Goal: Information Seeking & Learning: Learn about a topic

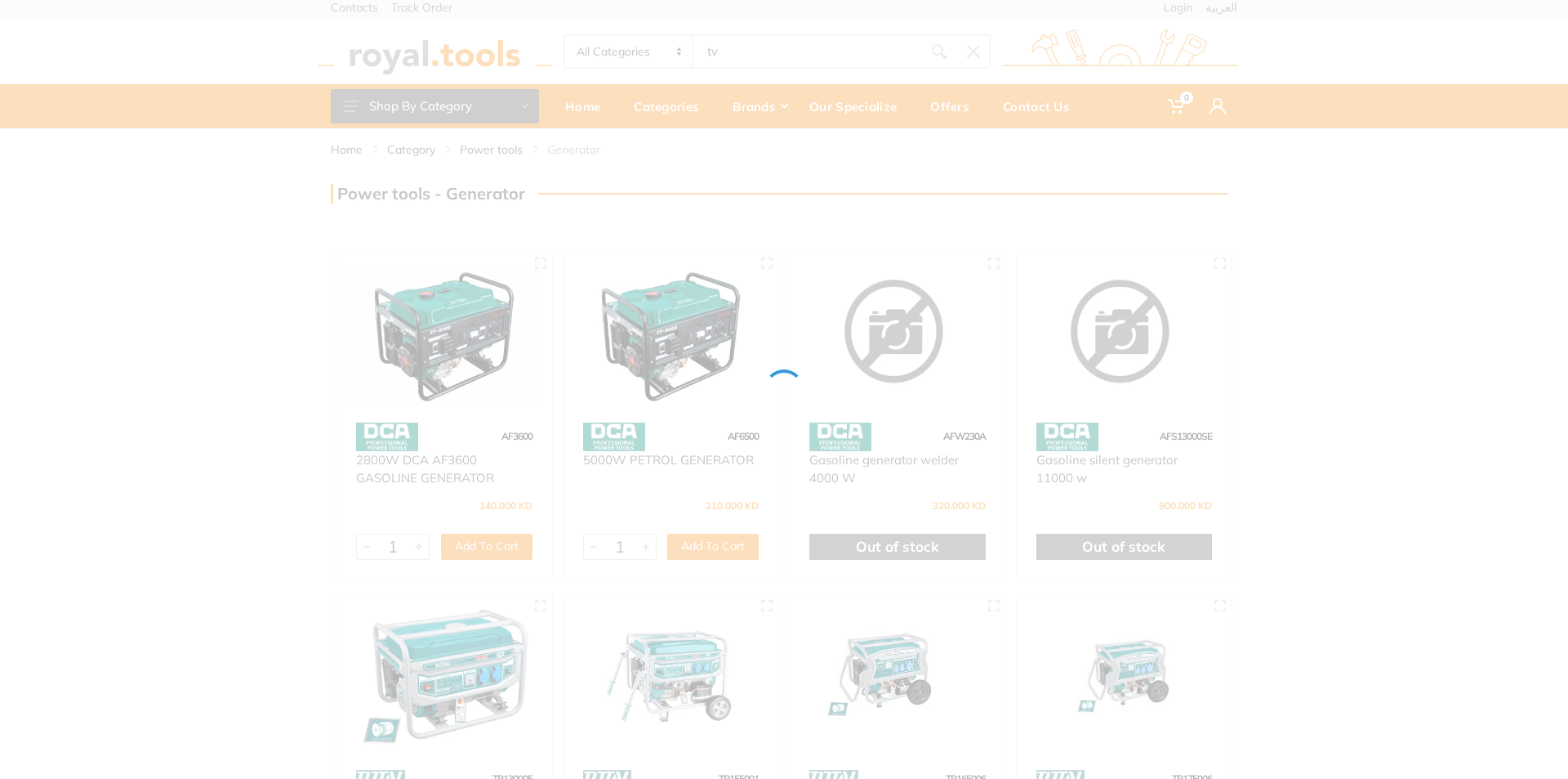
type input "tv"
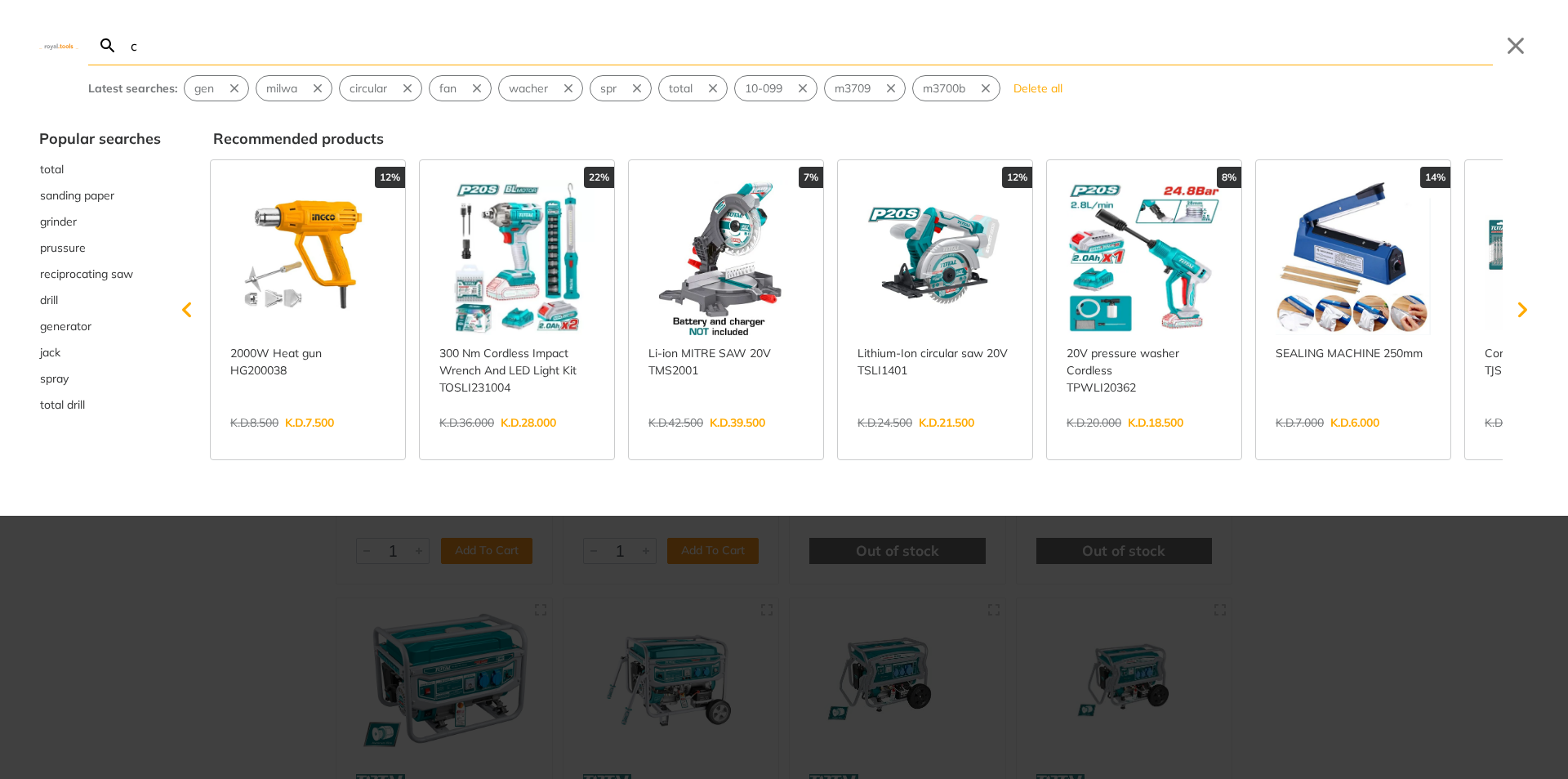
type input "c"
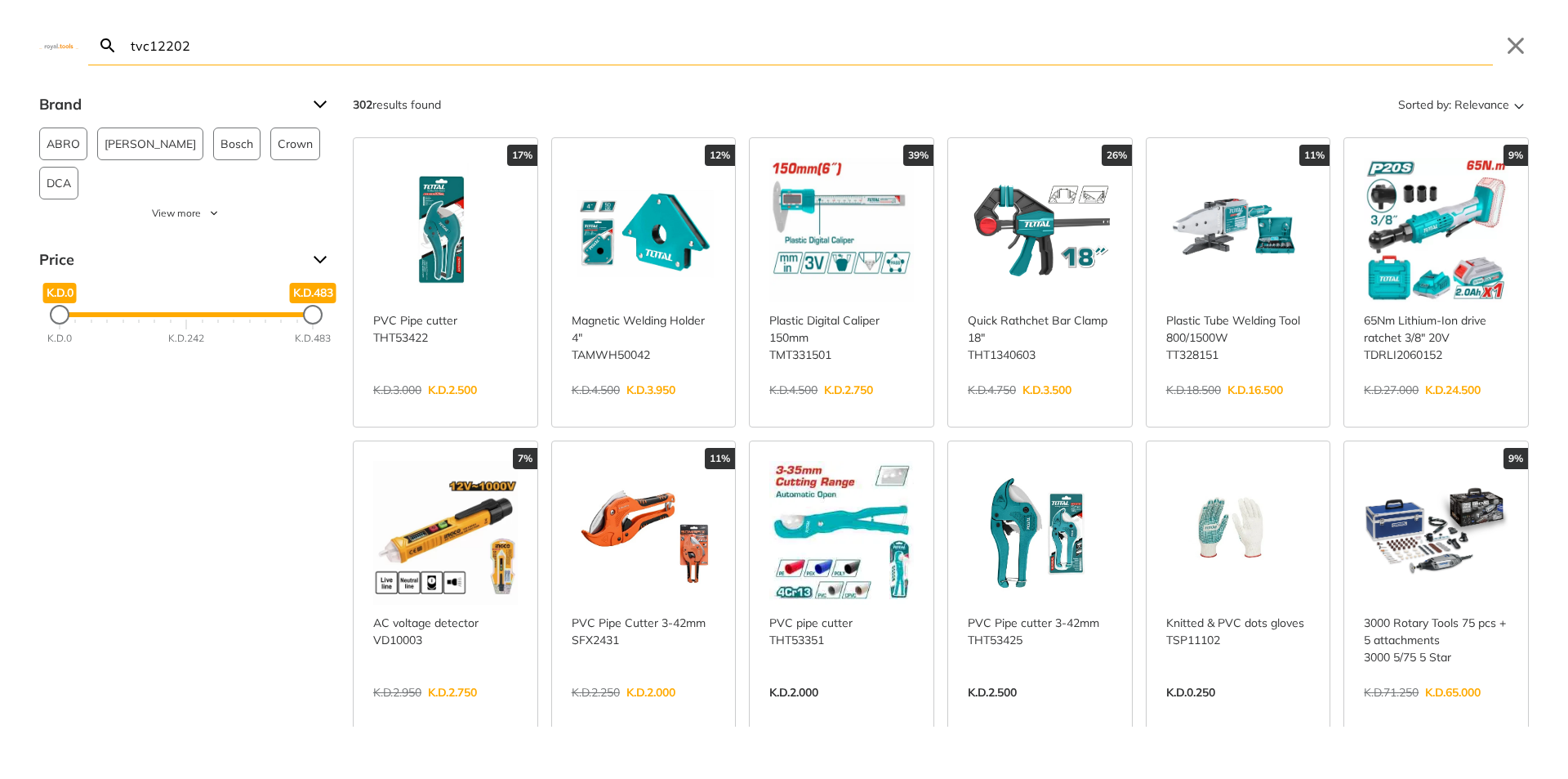
click at [86, 50] on div "tvc12202 Search Submit Close" at bounding box center [784, 33] width 1568 height 65
type input "tvc12202"
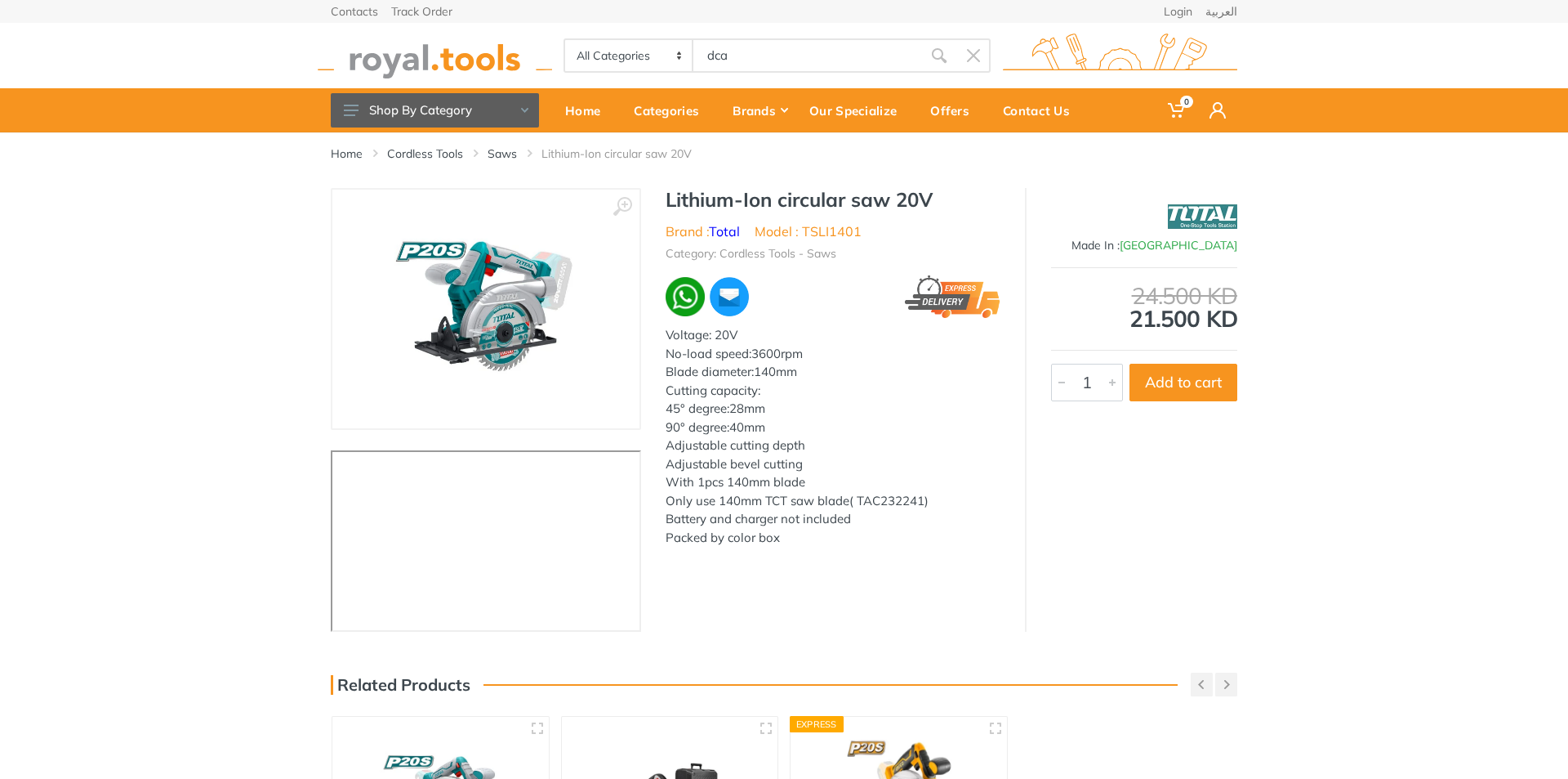
type input "dca"
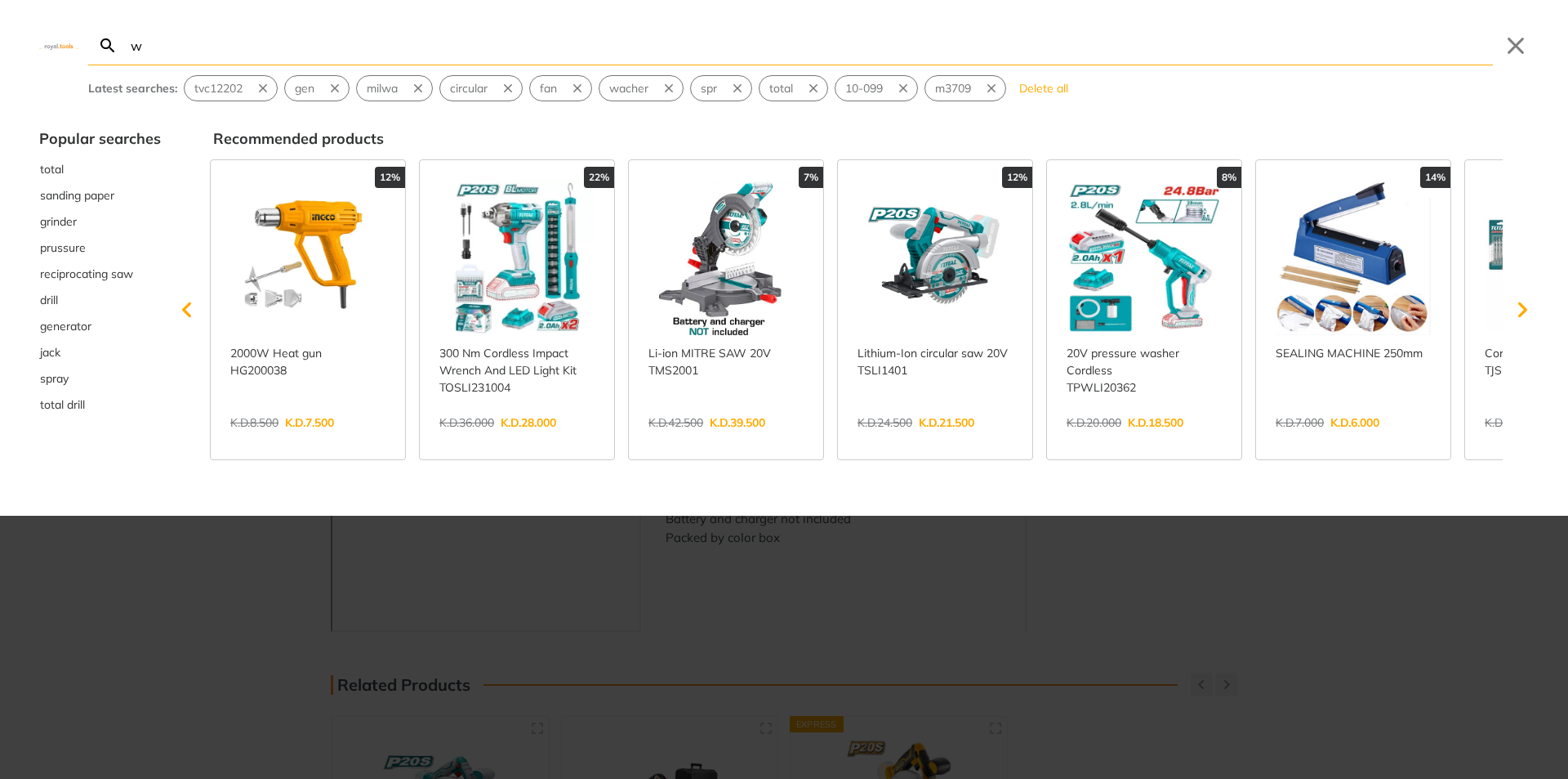
type input "w"
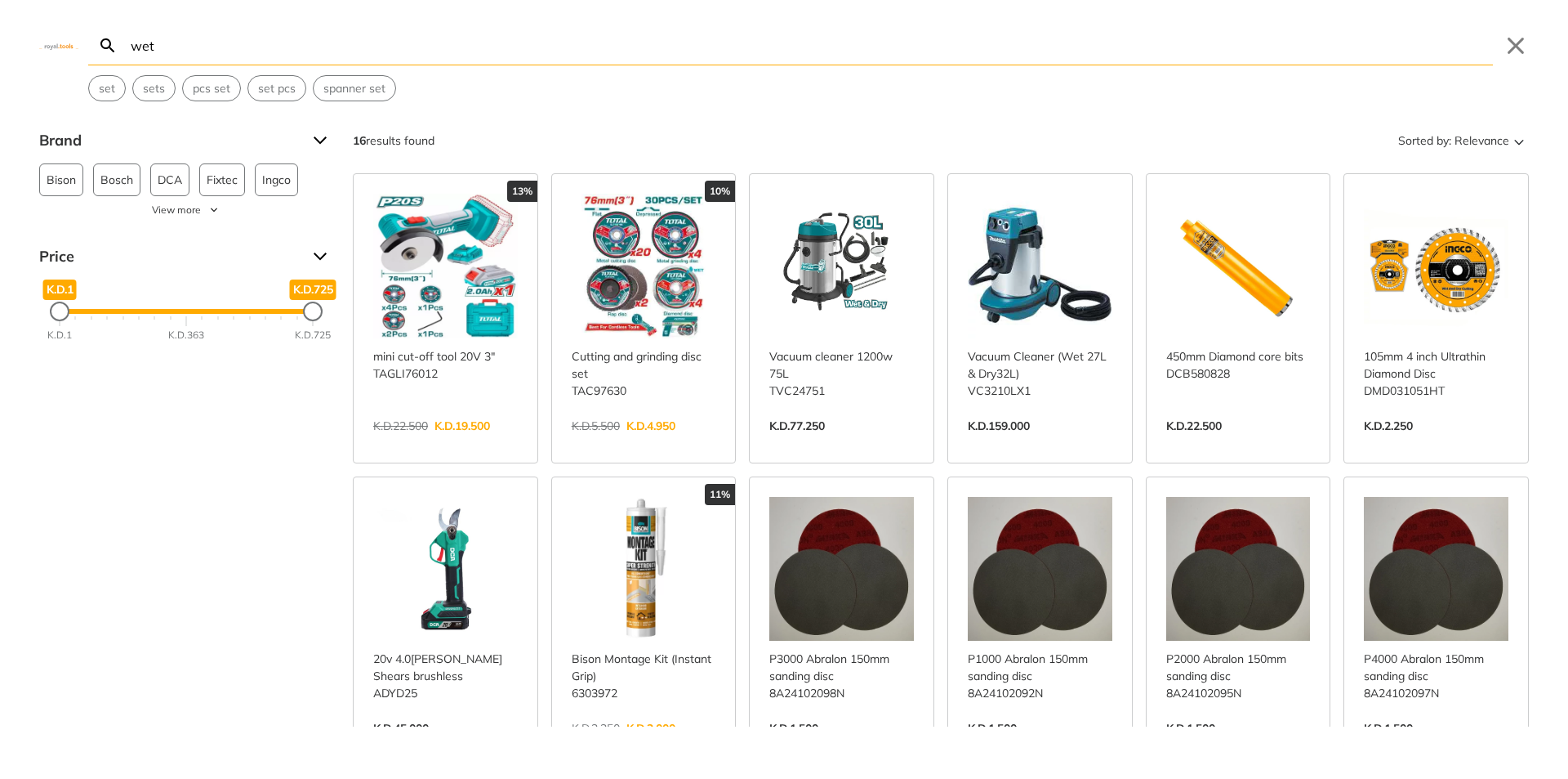
type input "wet"
click at [838, 443] on link "View more →" at bounding box center [841, 443] width 145 height 0
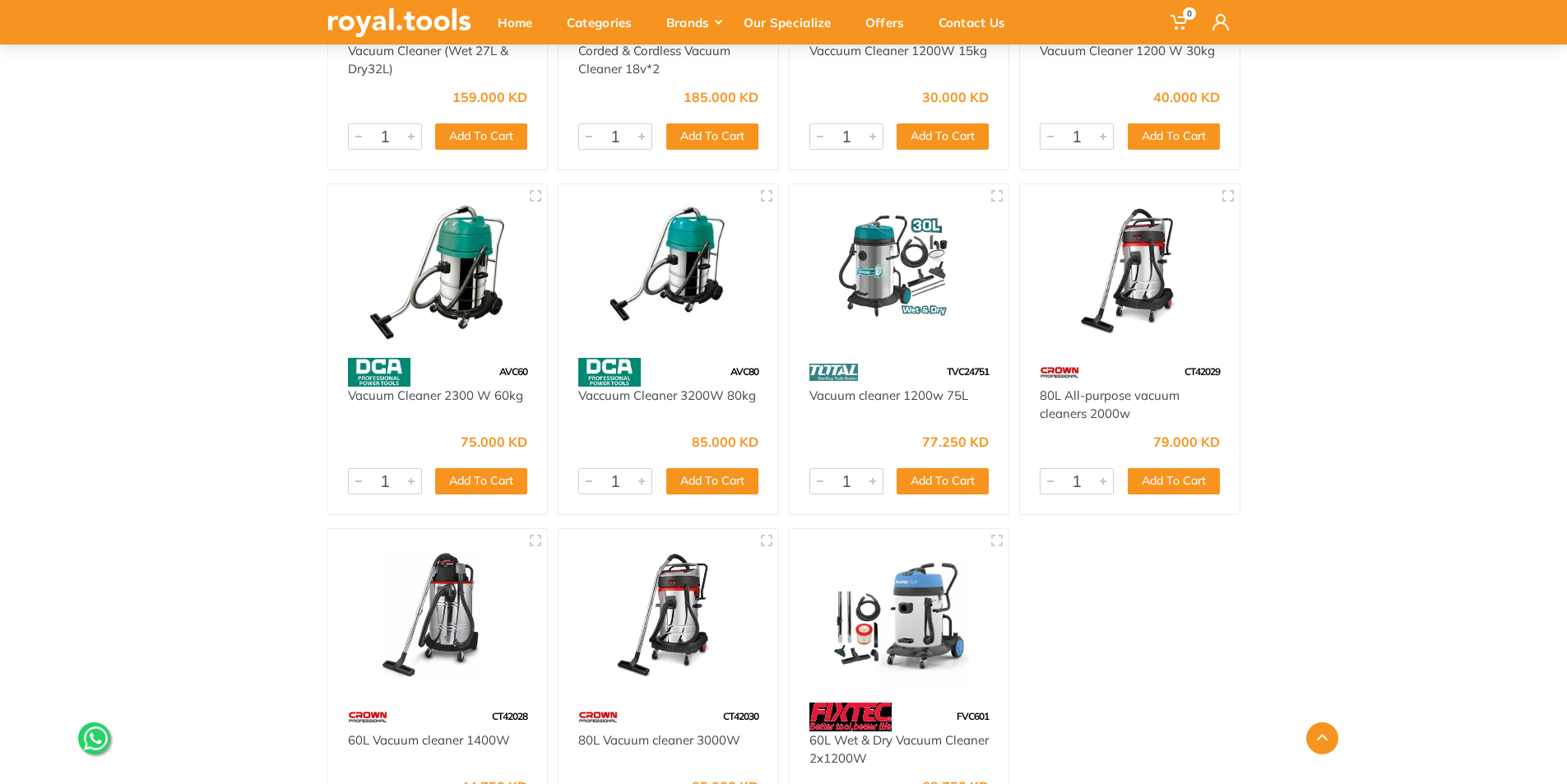
scroll to position [329, 0]
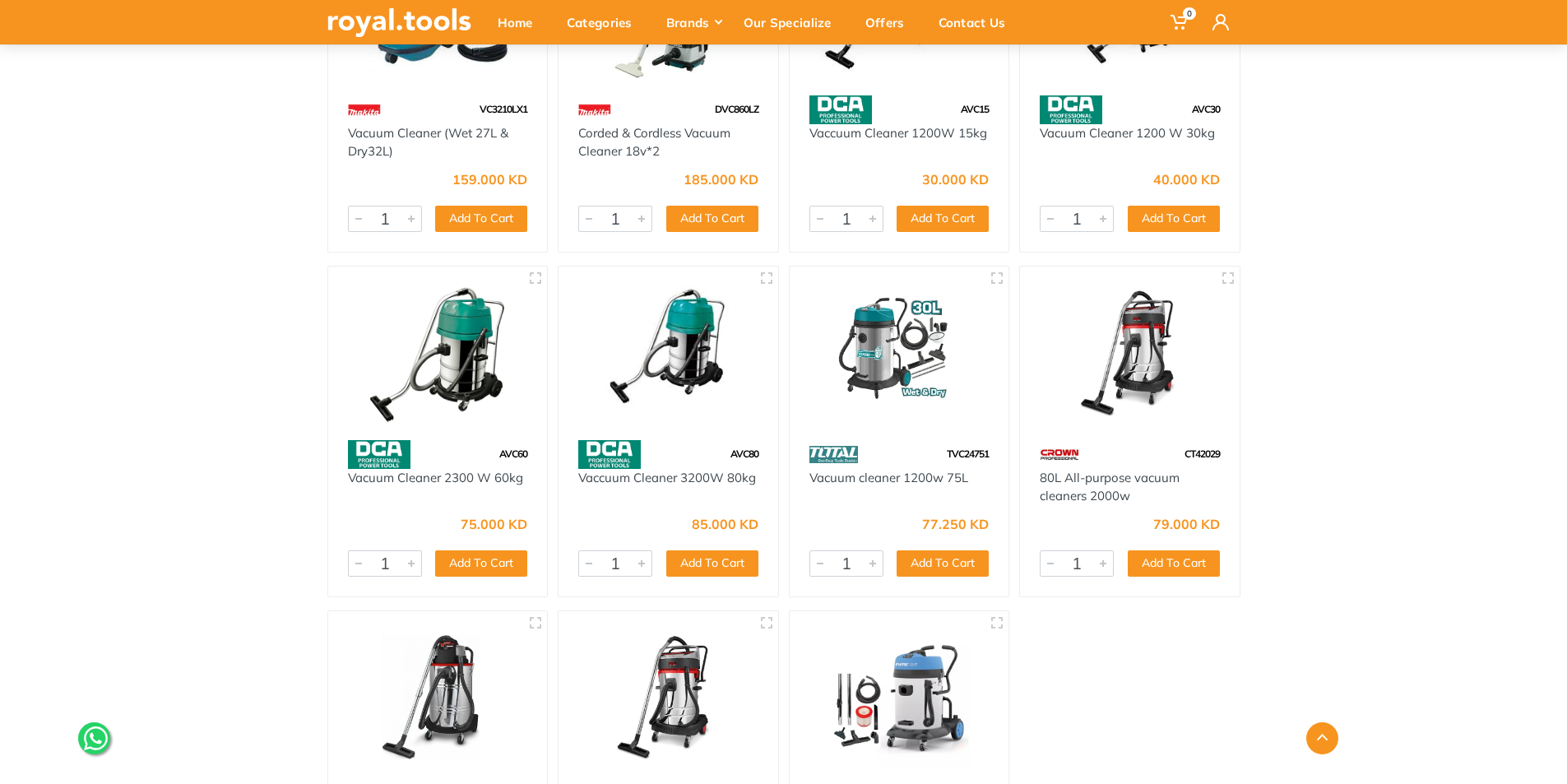
click at [678, 383] on img at bounding box center [668, 352] width 190 height 142
click at [426, 373] on img at bounding box center [437, 352] width 190 height 142
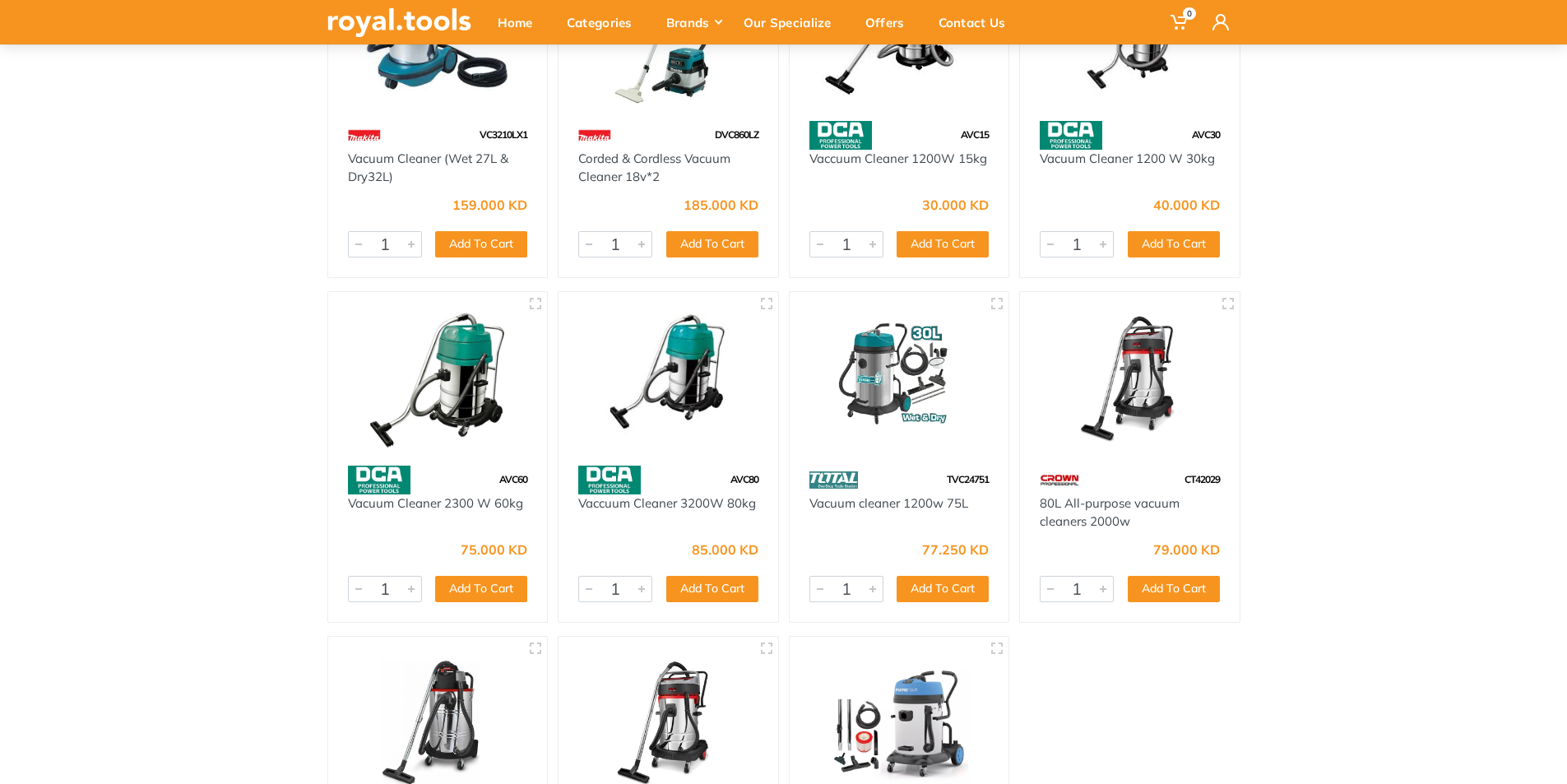
scroll to position [411, 0]
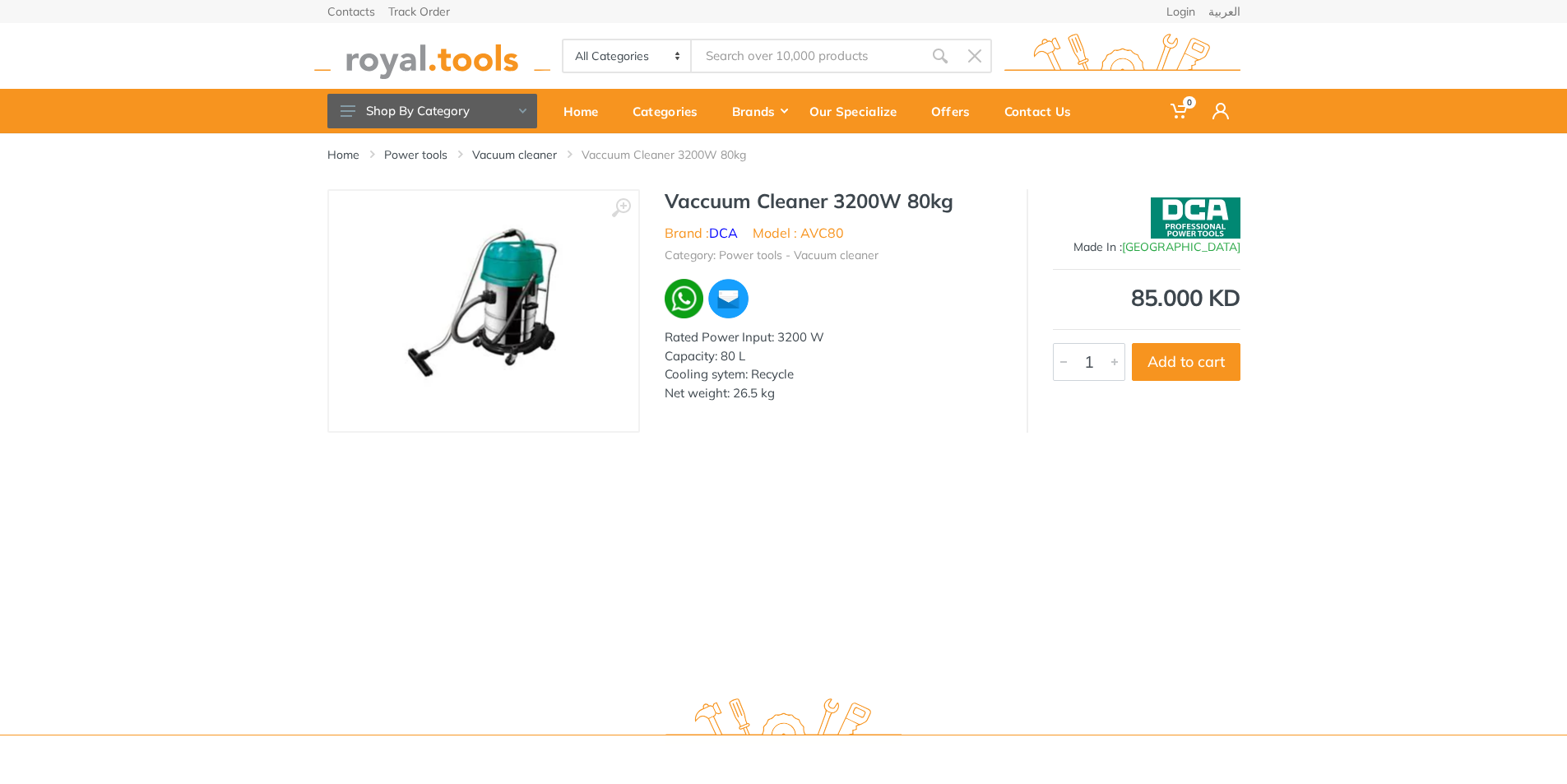
click at [1329, 537] on div "Home Power tools Vacuum cleaner Vaccuum Cleaner 3200W 80kg" at bounding box center [784, 408] width 1567 height 548
